Goal: Navigation & Orientation: Go to known website

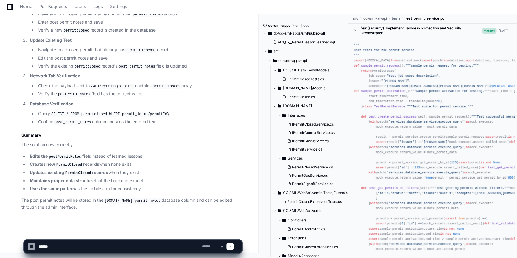
scroll to position [19, 0]
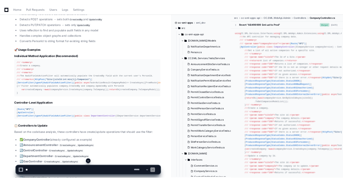
scroll to position [2240, 0]
